Goal: Find specific page/section: Find specific page/section

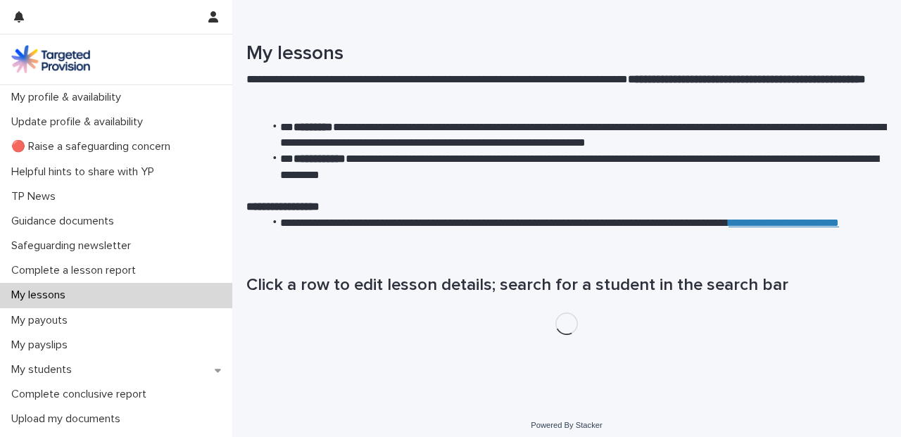
scroll to position [4, 0]
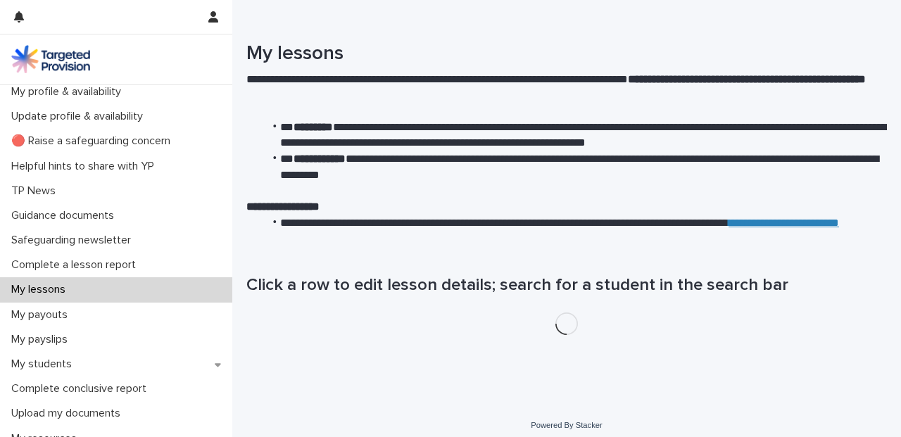
click at [70, 295] on p "My lessons" at bounding box center [41, 289] width 71 height 13
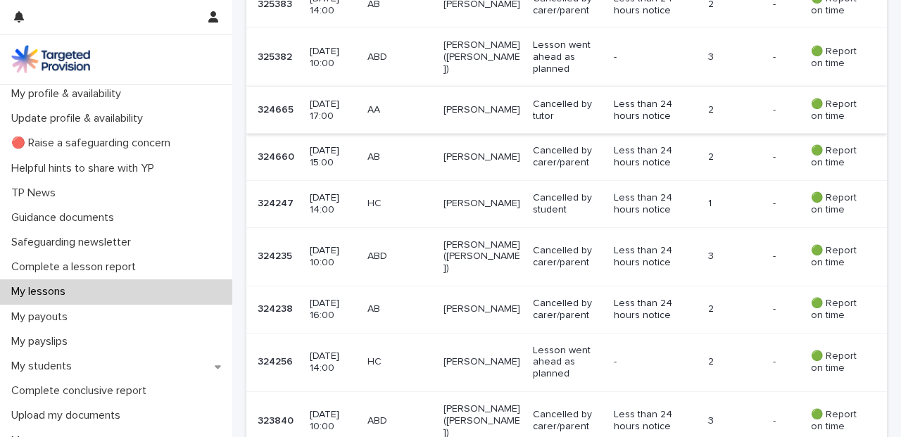
scroll to position [513, 0]
click at [420, 252] on p "ABD" at bounding box center [399, 258] width 65 height 12
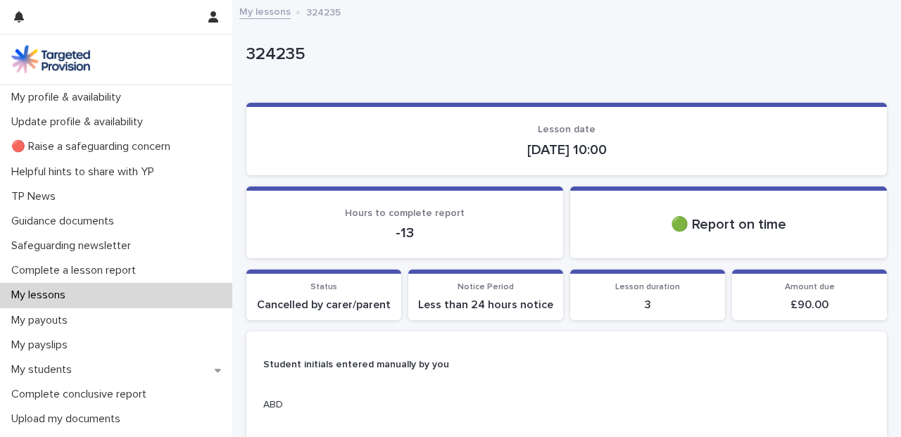
scroll to position [453, 0]
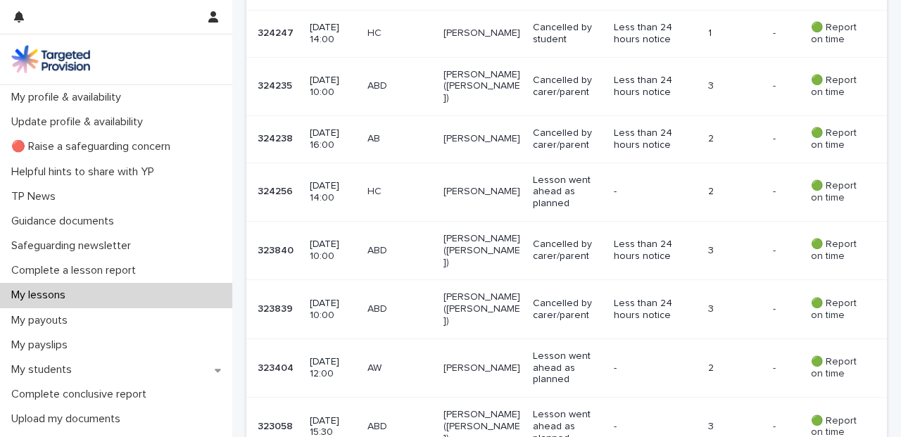
scroll to position [719, 0]
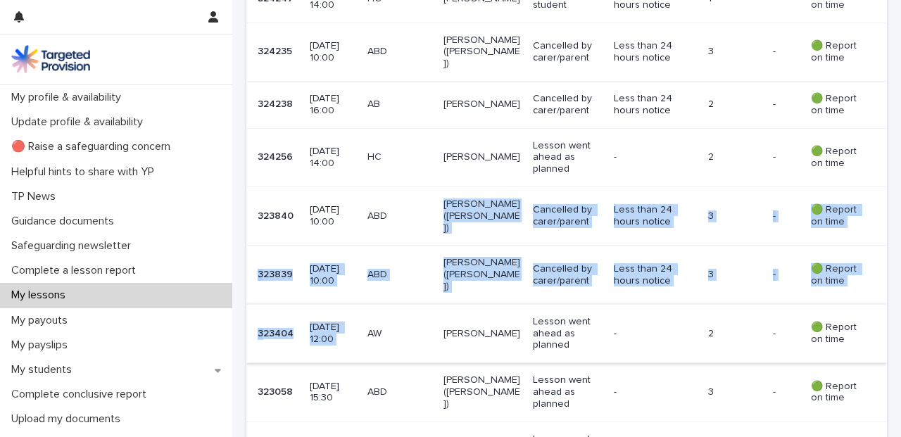
drag, startPoint x: 432, startPoint y: 189, endPoint x: 446, endPoint y: 261, distance: 73.9
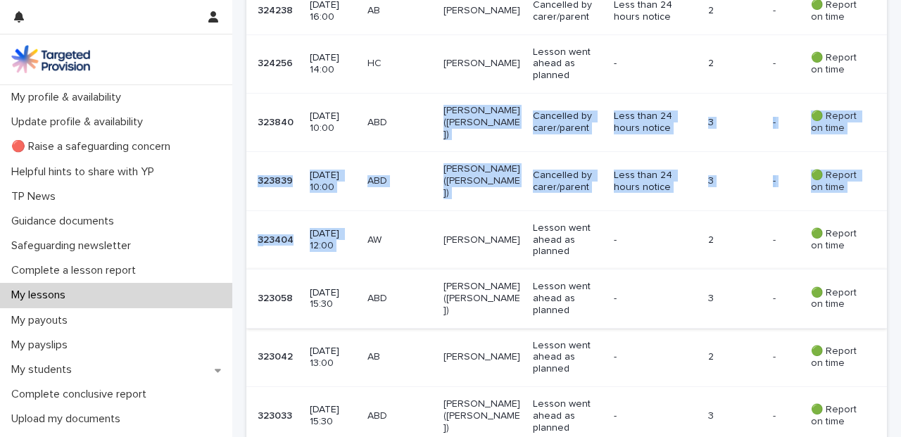
scroll to position [815, 0]
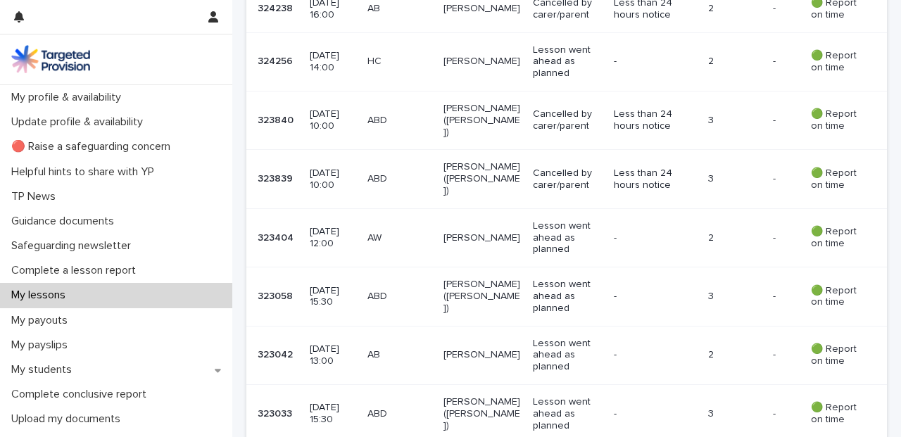
click at [421, 285] on div "ABD" at bounding box center [399, 296] width 65 height 23
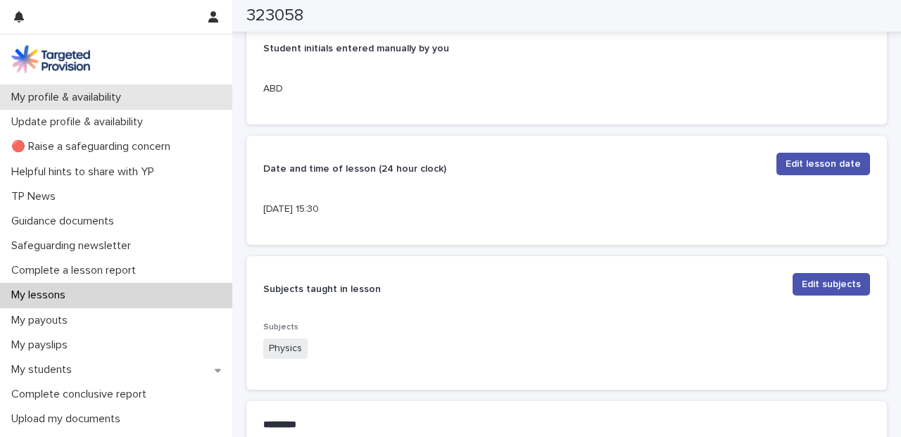
scroll to position [389, 0]
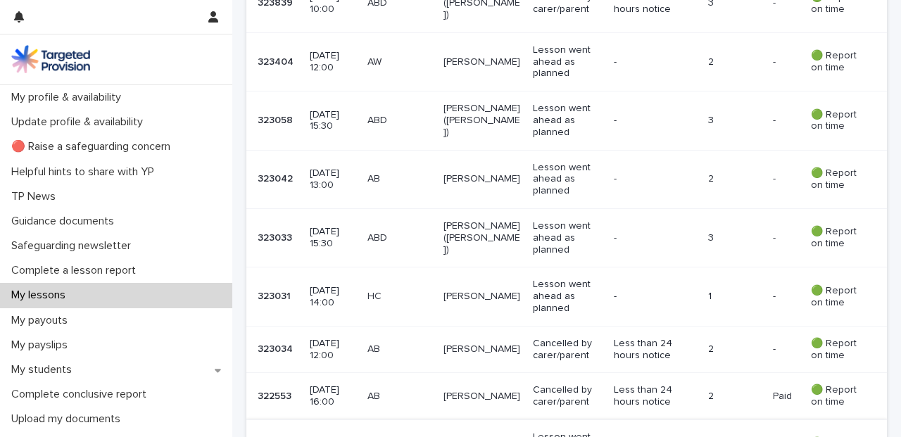
scroll to position [991, 0]
click at [393, 232] on p "ABD" at bounding box center [399, 238] width 65 height 12
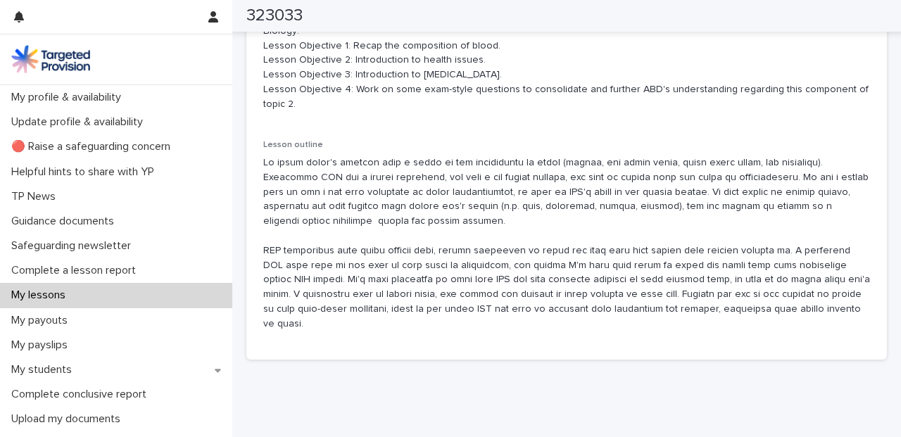
scroll to position [889, 0]
